Goal: Information Seeking & Learning: Learn about a topic

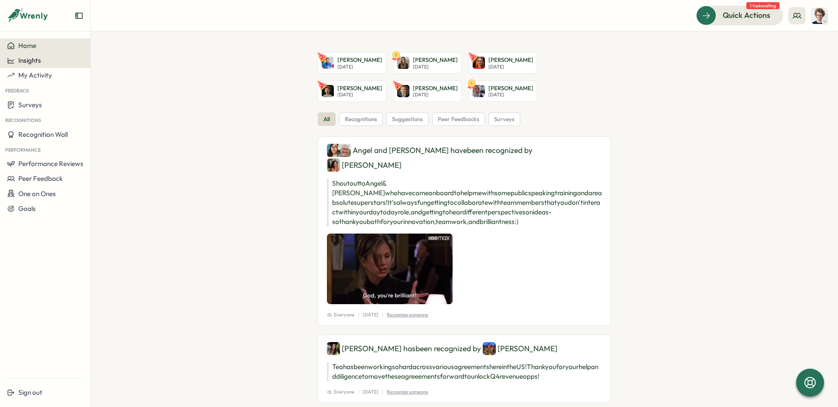
click at [34, 61] on span "Insights" at bounding box center [29, 60] width 23 height 8
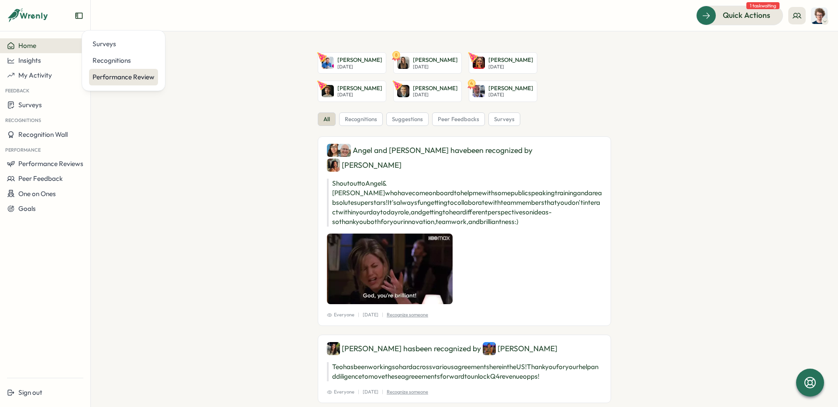
click at [109, 77] on div "Performance Review" at bounding box center [123, 77] width 62 height 10
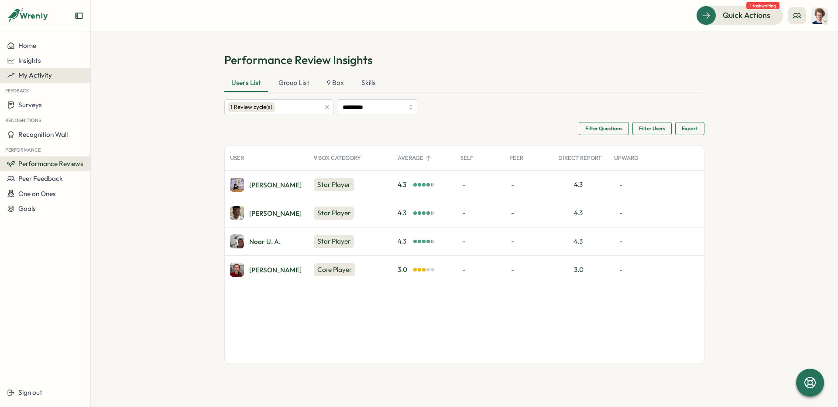
click at [44, 75] on span "My Activity" at bounding box center [35, 75] width 34 height 8
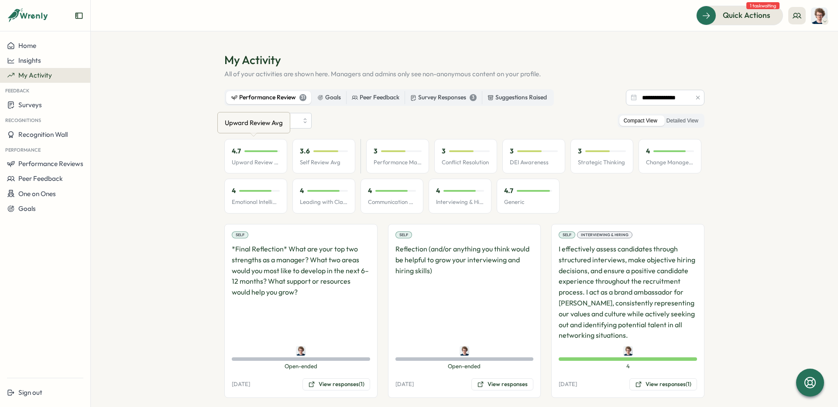
click at [254, 157] on div "4.7 Upward Review Avg" at bounding box center [255, 156] width 63 height 35
click at [232, 151] on p "4.7" at bounding box center [236, 152] width 9 height 10
click at [523, 202] on p "Generic" at bounding box center [528, 203] width 48 height 8
click at [520, 190] on div at bounding box center [533, 191] width 33 height 2
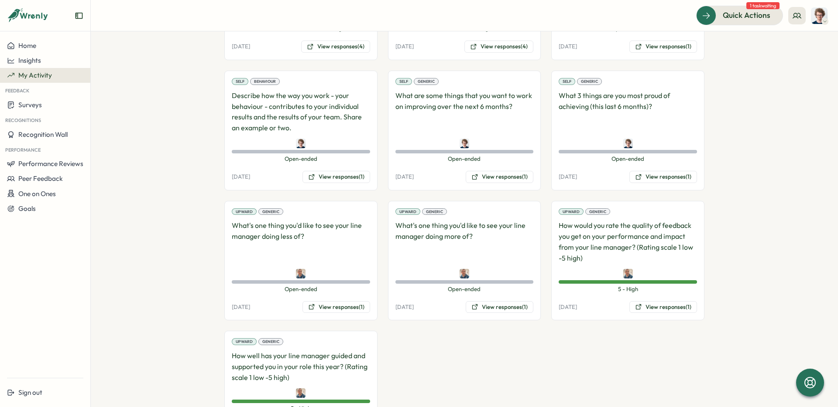
scroll to position [1241, 0]
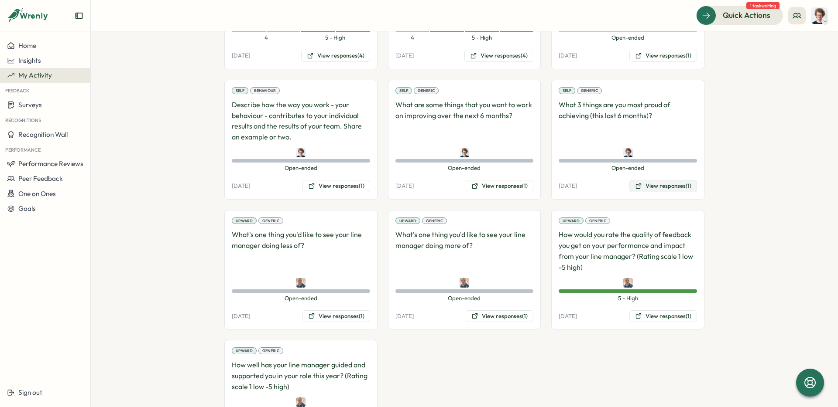
click at [663, 185] on button "View responses (1)" at bounding box center [663, 186] width 68 height 12
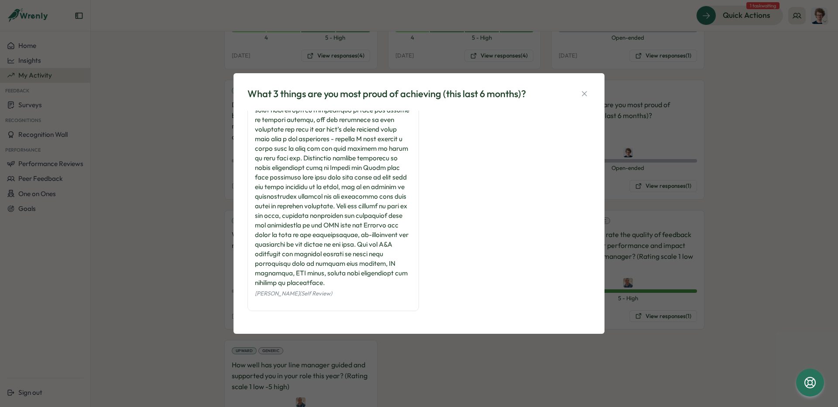
scroll to position [677, 0]
click at [588, 95] on icon "button" at bounding box center [584, 93] width 9 height 9
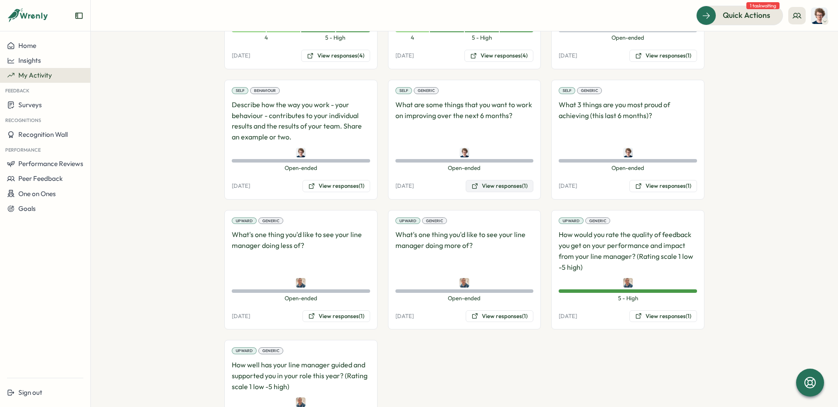
click at [495, 183] on button "View responses (1)" at bounding box center [500, 186] width 68 height 12
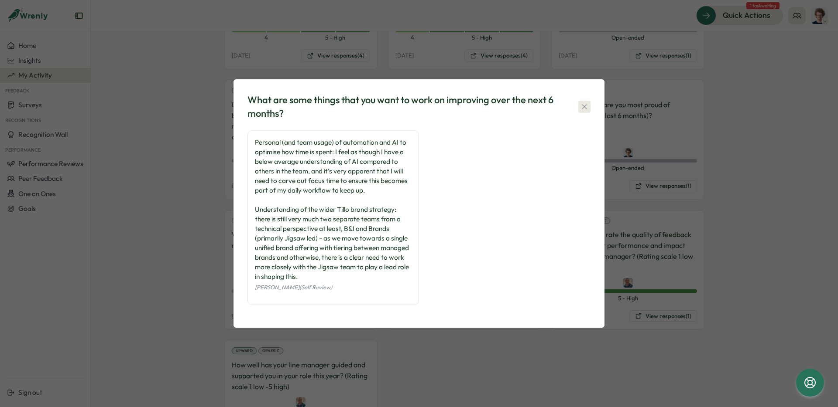
click at [585, 109] on icon "button" at bounding box center [584, 107] width 9 height 9
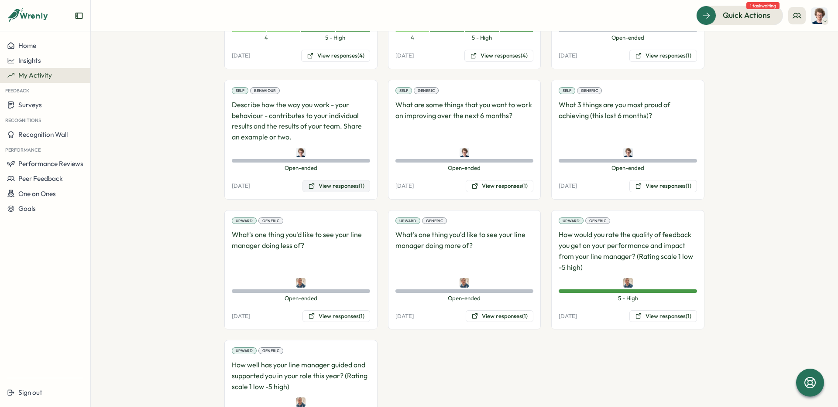
click at [344, 187] on button "View responses (1)" at bounding box center [336, 186] width 68 height 12
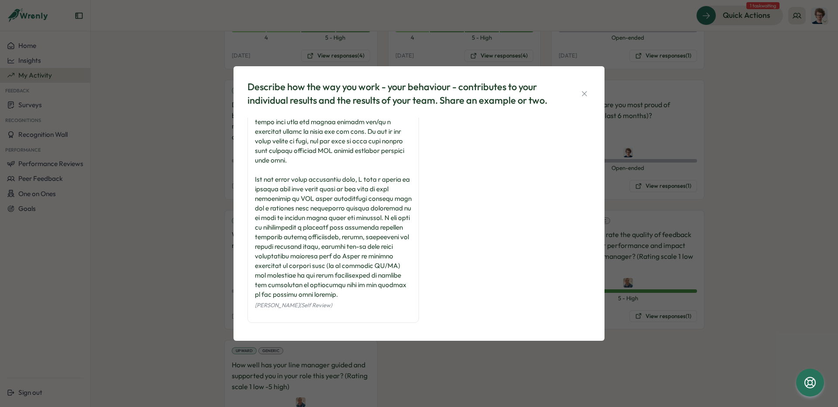
scroll to position [387, 0]
click at [585, 94] on icon "button" at bounding box center [584, 93] width 9 height 9
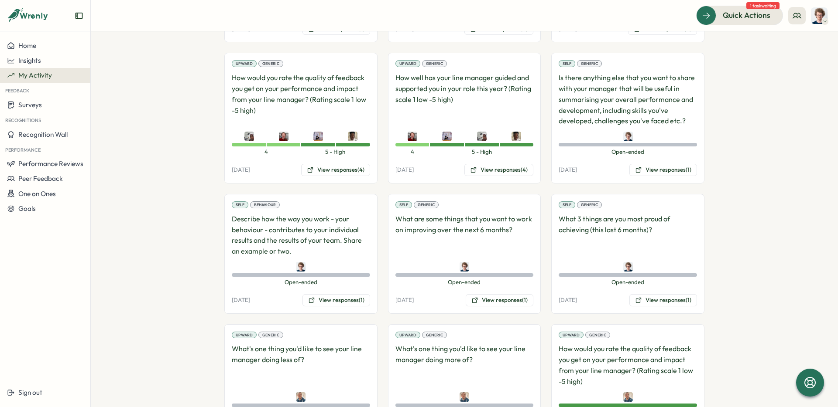
scroll to position [1096, 0]
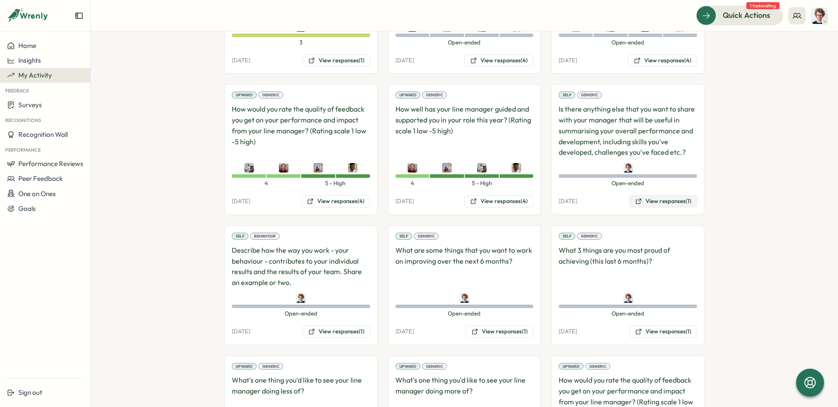
click at [666, 202] on button "View responses (1)" at bounding box center [663, 201] width 68 height 12
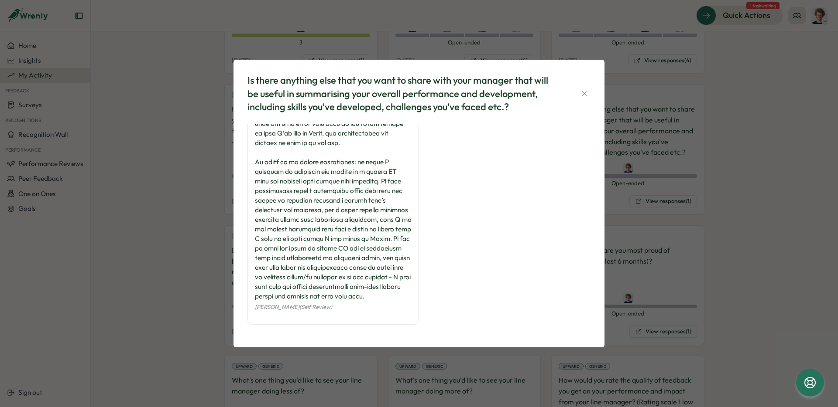
scroll to position [65, 0]
